Goal: Task Accomplishment & Management: Manage account settings

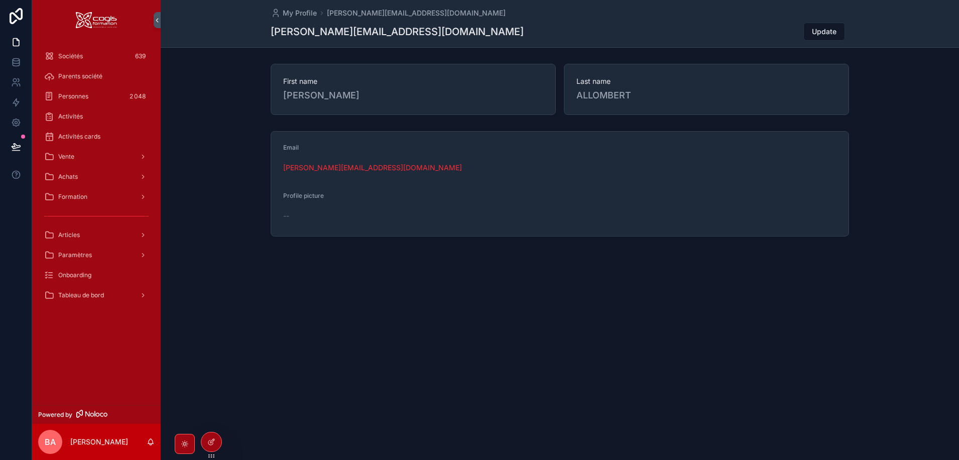
click at [62, 55] on span "Sociétés" at bounding box center [70, 56] width 25 height 8
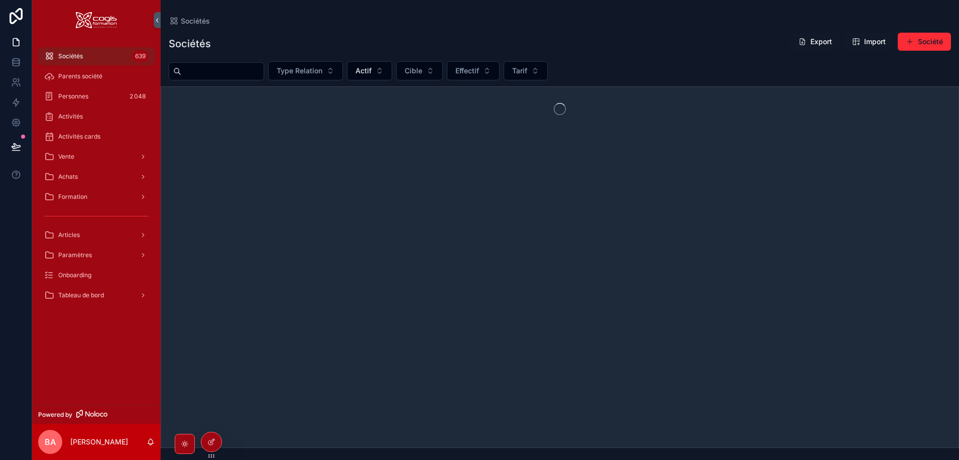
click at [221, 70] on input "scrollable content" at bounding box center [222, 71] width 82 height 14
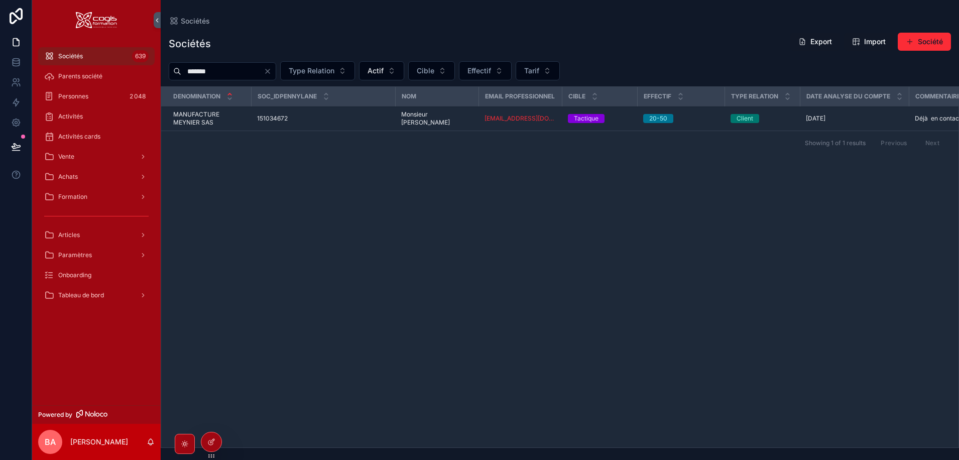
type input "*******"
click at [186, 126] on span "MANUFACTURE MEYNIER SAS" at bounding box center [209, 118] width 72 height 16
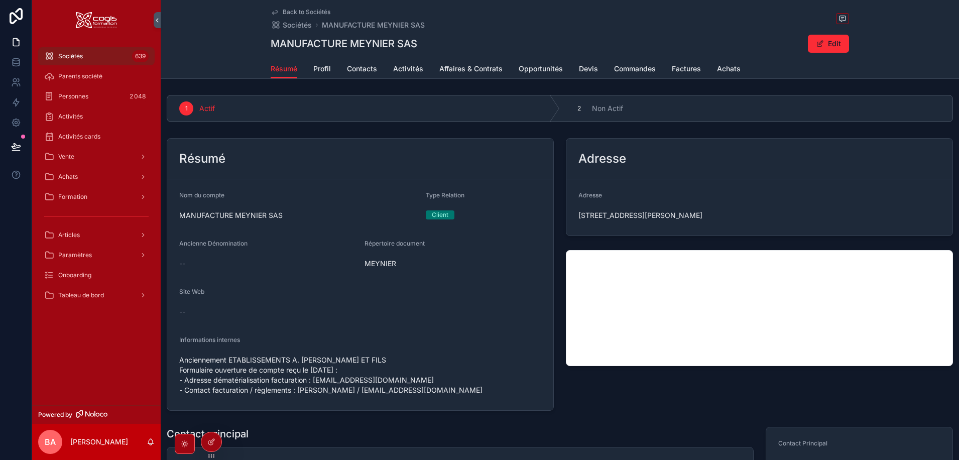
click at [361, 70] on span "Contacts" at bounding box center [362, 69] width 30 height 10
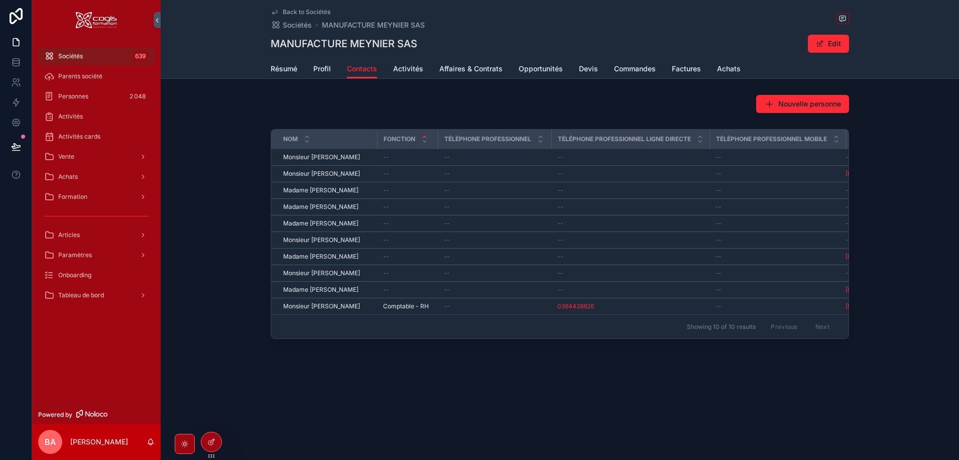
click at [332, 173] on span "Monsieur [PERSON_NAME]" at bounding box center [321, 174] width 77 height 8
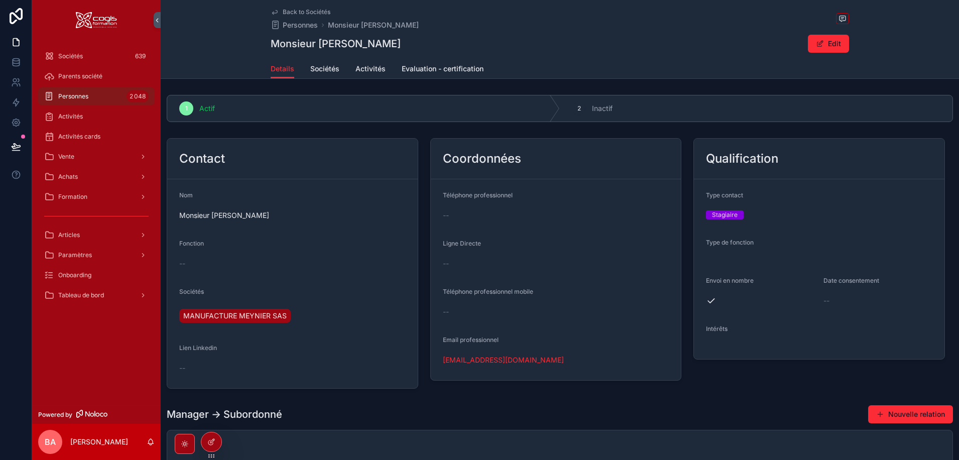
click at [205, 260] on div "--" at bounding box center [292, 263] width 226 height 10
click at [832, 43] on button "Edit" at bounding box center [828, 44] width 41 height 18
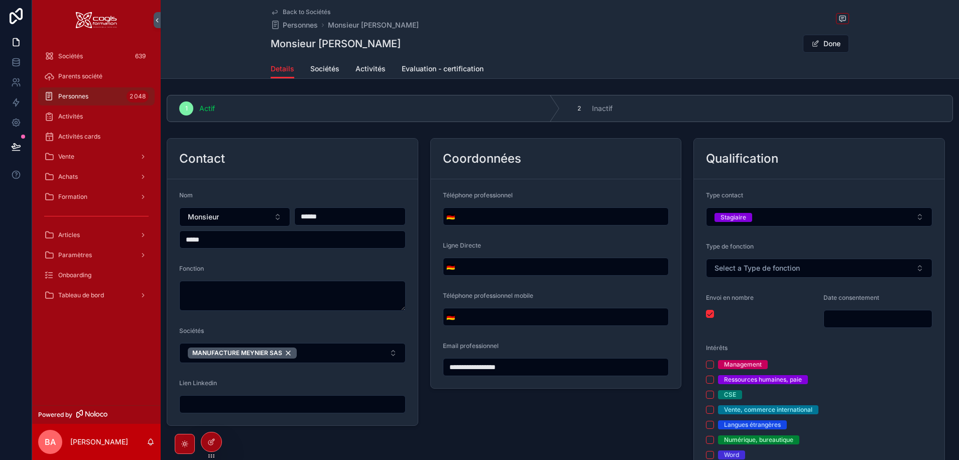
click at [195, 293] on textarea "scrollable content" at bounding box center [292, 296] width 226 height 30
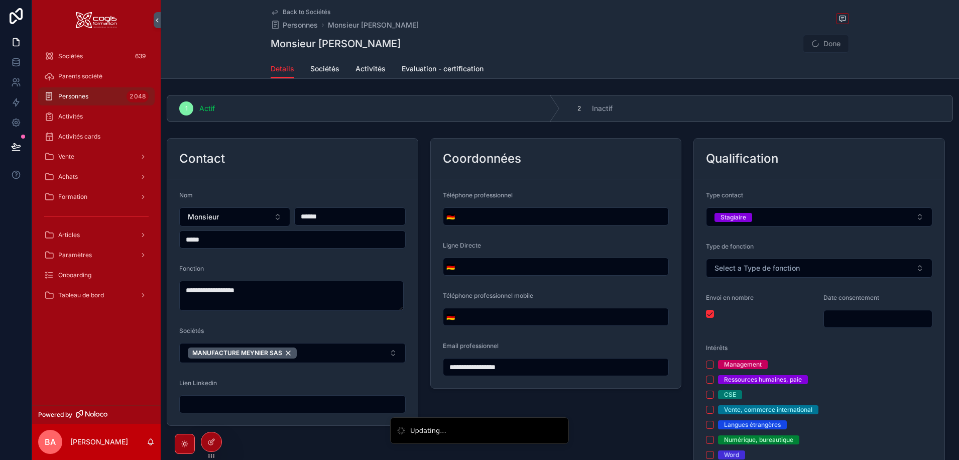
type textarea "**********"
click at [331, 154] on div "Contact" at bounding box center [292, 159] width 226 height 16
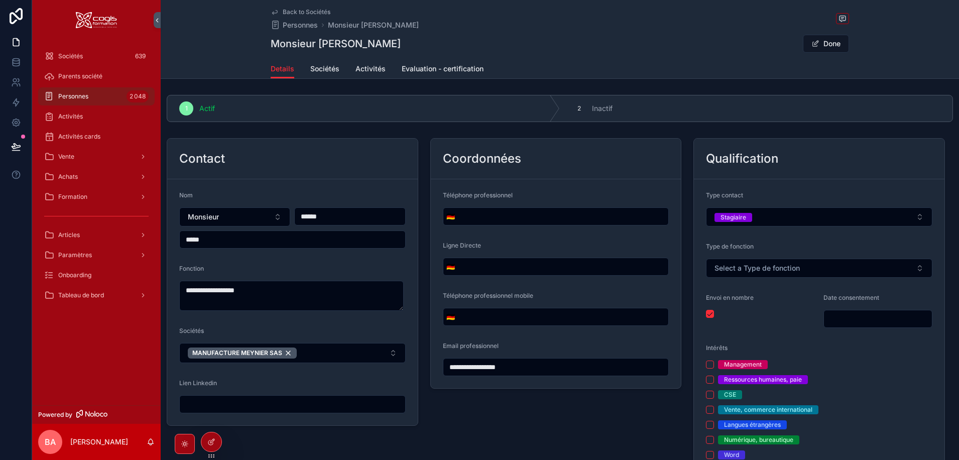
click at [828, 45] on button "Done" at bounding box center [826, 44] width 46 height 18
